Goal: Information Seeking & Learning: Learn about a topic

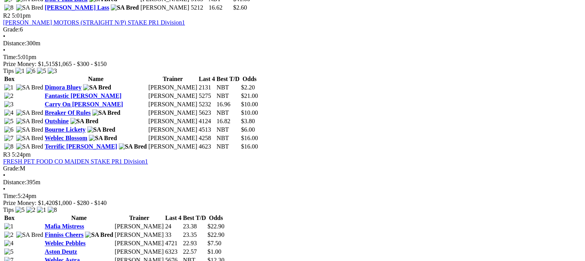
scroll to position [510, 0]
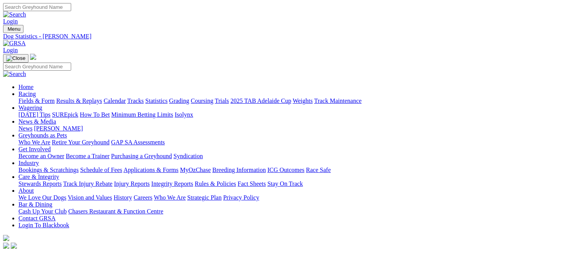
click at [102, 98] on link "Results & Replays" at bounding box center [79, 101] width 46 height 7
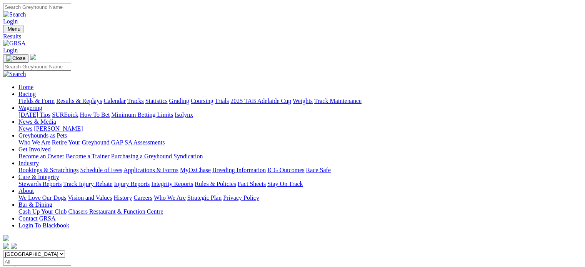
click at [193, 181] on link "Integrity Reports" at bounding box center [172, 184] width 42 height 7
click at [68, 258] on link "Integrity Reports" at bounding box center [47, 261] width 42 height 7
